Goal: Transaction & Acquisition: Purchase product/service

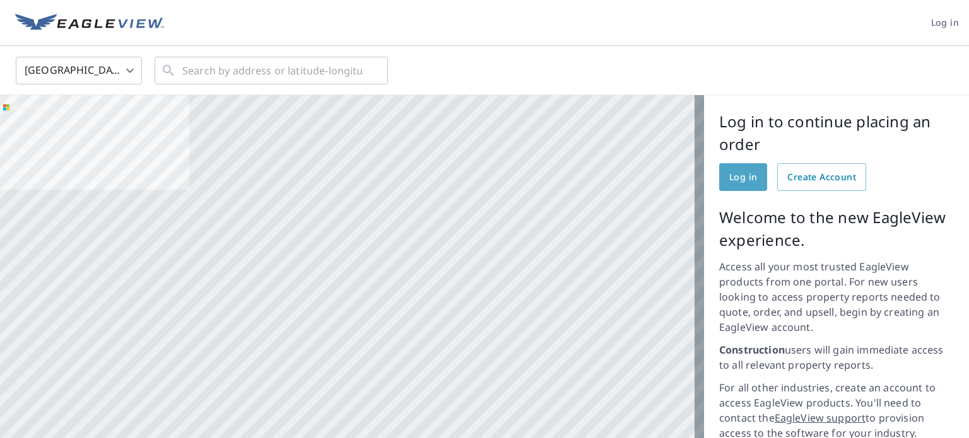
click at [730, 174] on span "Log in" at bounding box center [743, 178] width 28 height 16
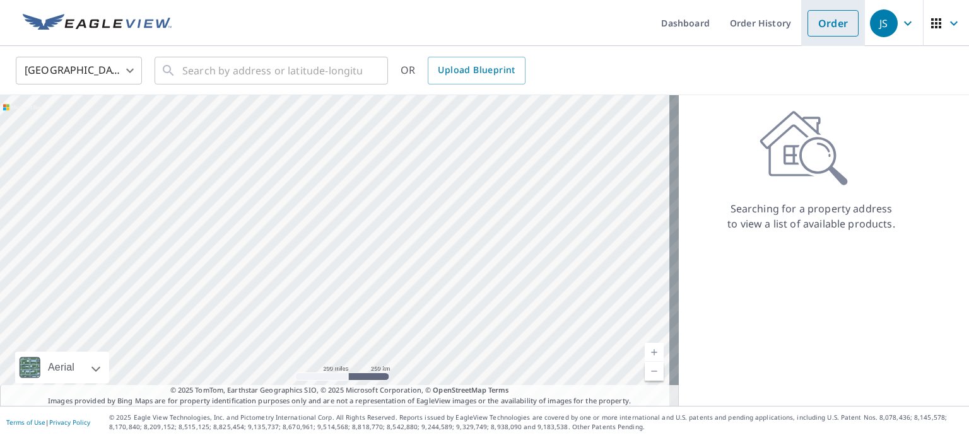
click at [830, 22] on link "Order" at bounding box center [832, 23] width 51 height 26
click at [269, 69] on input "text" at bounding box center [272, 70] width 180 height 35
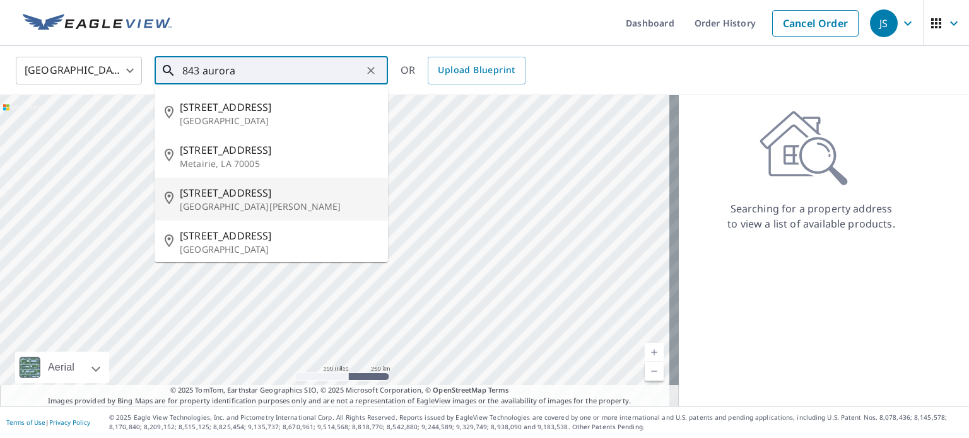
click at [204, 194] on span "[STREET_ADDRESS]" at bounding box center [279, 192] width 198 height 15
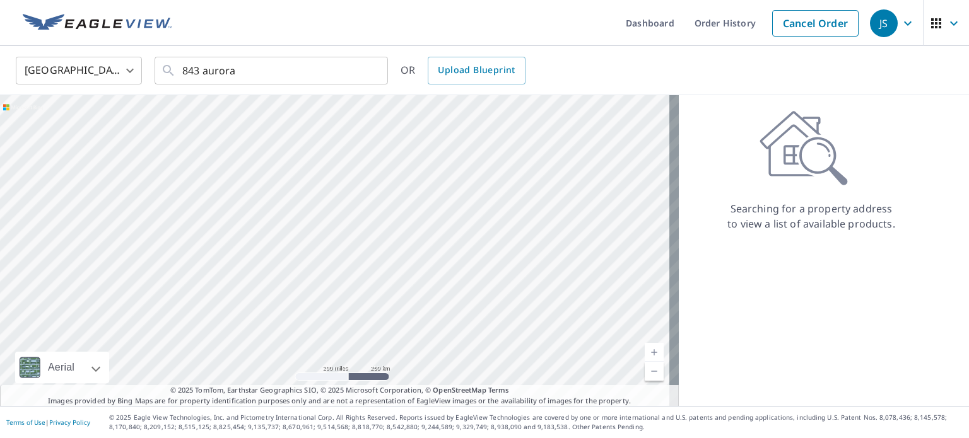
type input "[STREET_ADDRESS][PERSON_NAME]"
click at [204, 194] on div at bounding box center [339, 250] width 679 height 311
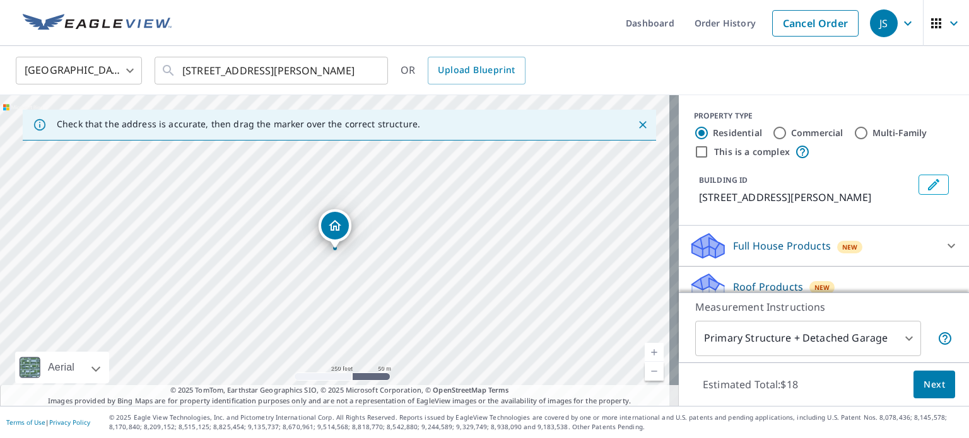
click at [341, 224] on icon "Dropped pin, building 1, Residential property, 843 Aurora Ave Saint Paul, MN 55…" at bounding box center [334, 225] width 15 height 15
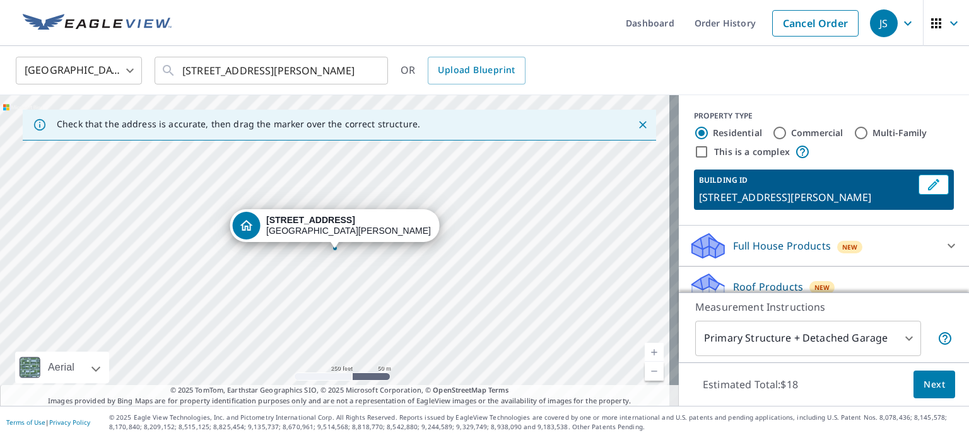
click at [341, 224] on strong "843 Aurora Ave" at bounding box center [310, 220] width 89 height 10
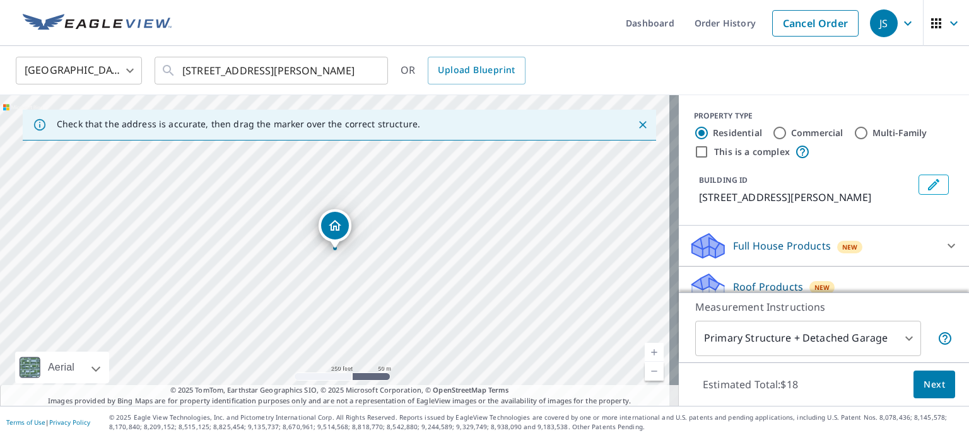
click at [341, 224] on icon "Dropped pin, building 1, Residential property, 843 Aurora Ave Saint Paul, MN 55…" at bounding box center [334, 225] width 15 height 15
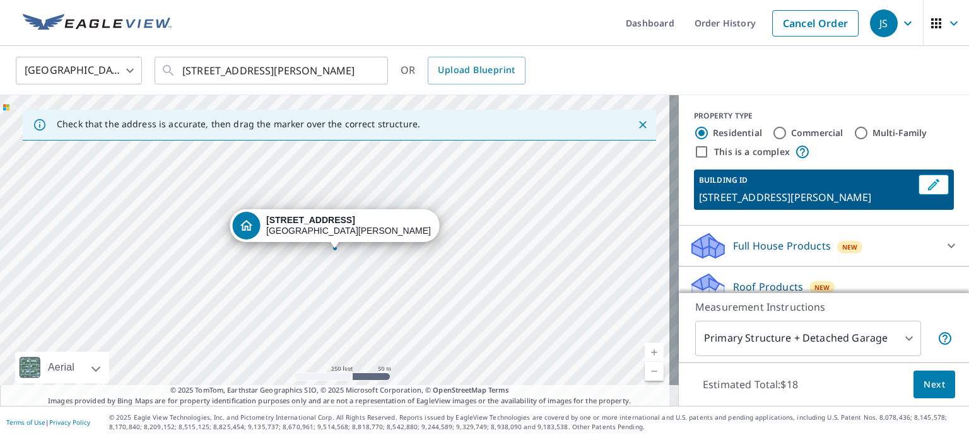
click at [341, 224] on strong "843 Aurora Ave" at bounding box center [310, 220] width 89 height 10
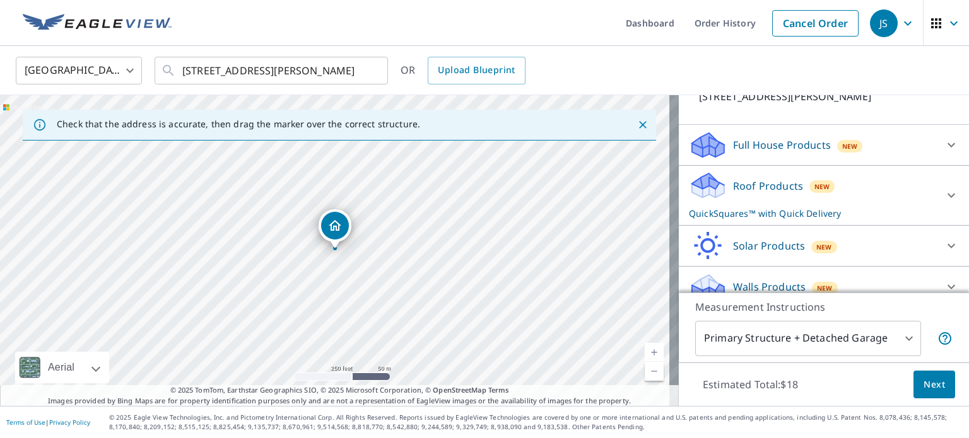
scroll to position [115, 0]
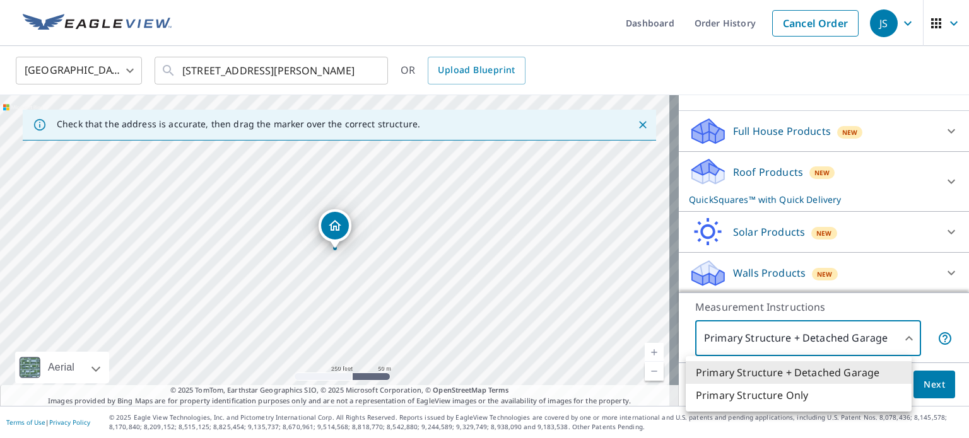
click at [899, 339] on body "JS JS Dashboard Order History Cancel Order JS United States US ​ 843 Aurora Ave…" at bounding box center [484, 219] width 969 height 438
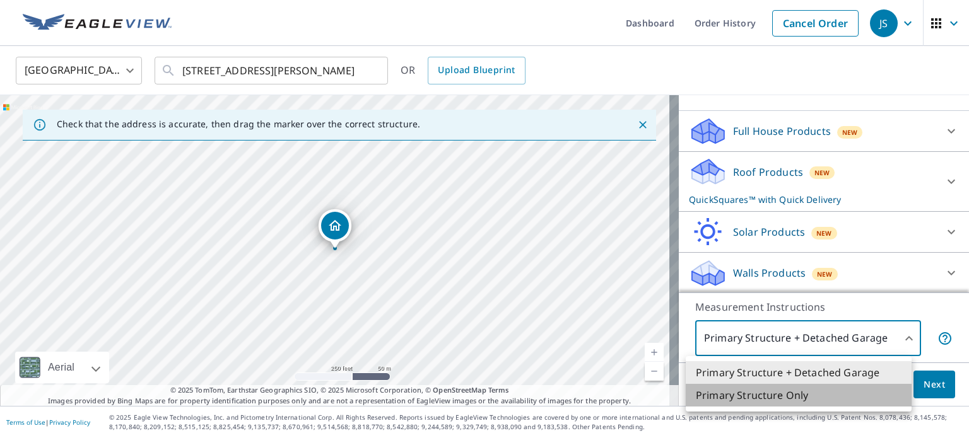
click at [845, 400] on li "Primary Structure Only" at bounding box center [799, 395] width 226 height 23
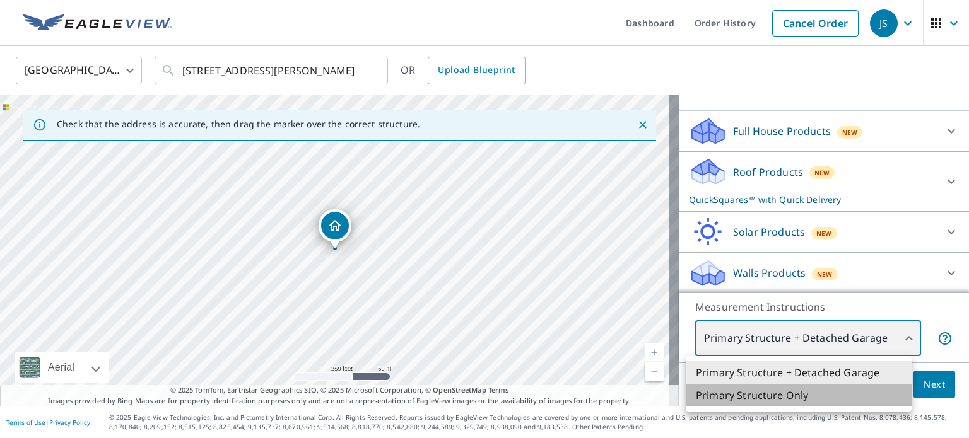
type input "2"
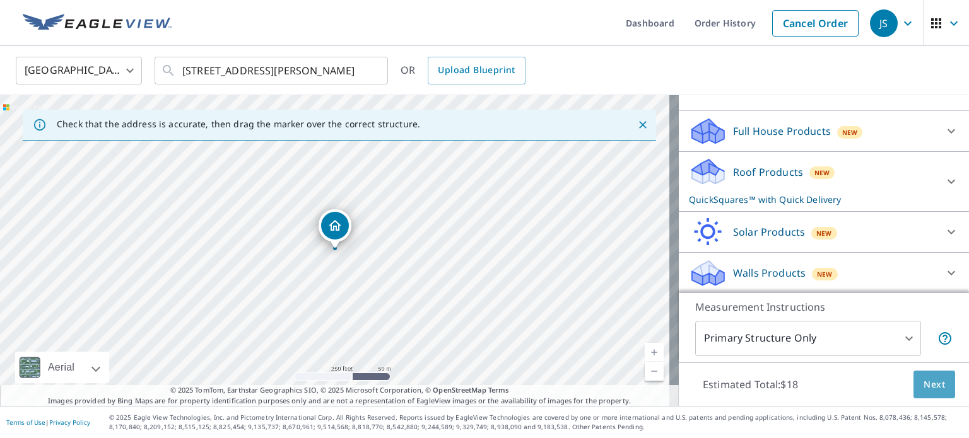
click at [924, 383] on span "Next" at bounding box center [933, 385] width 21 height 16
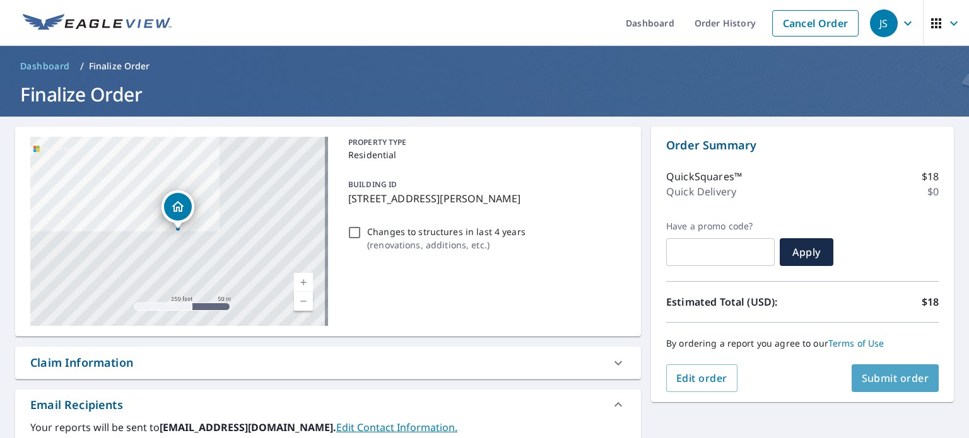
click at [924, 383] on button "Submit order" at bounding box center [895, 379] width 88 height 28
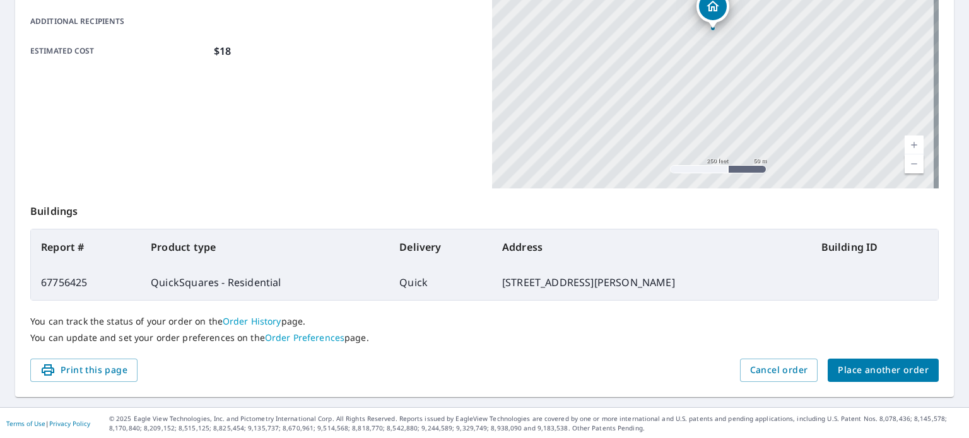
scroll to position [303, 0]
click at [101, 367] on span "Print this page" at bounding box center [83, 371] width 87 height 16
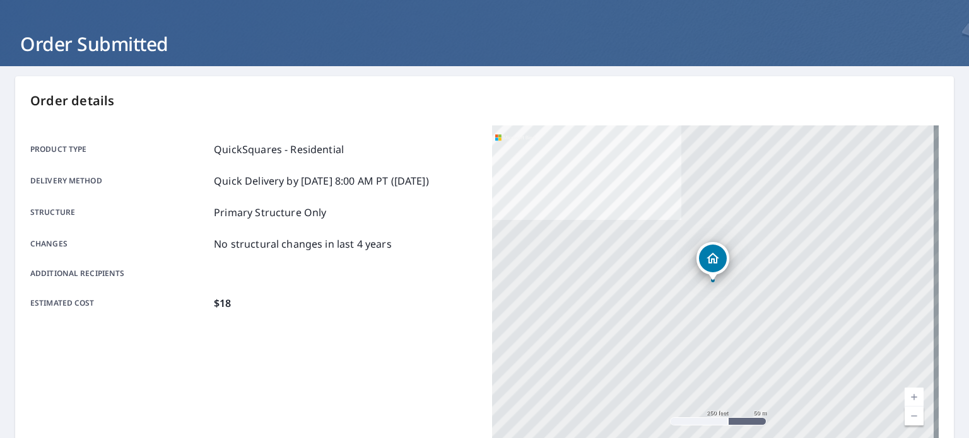
scroll to position [0, 0]
